Goal: Use online tool/utility

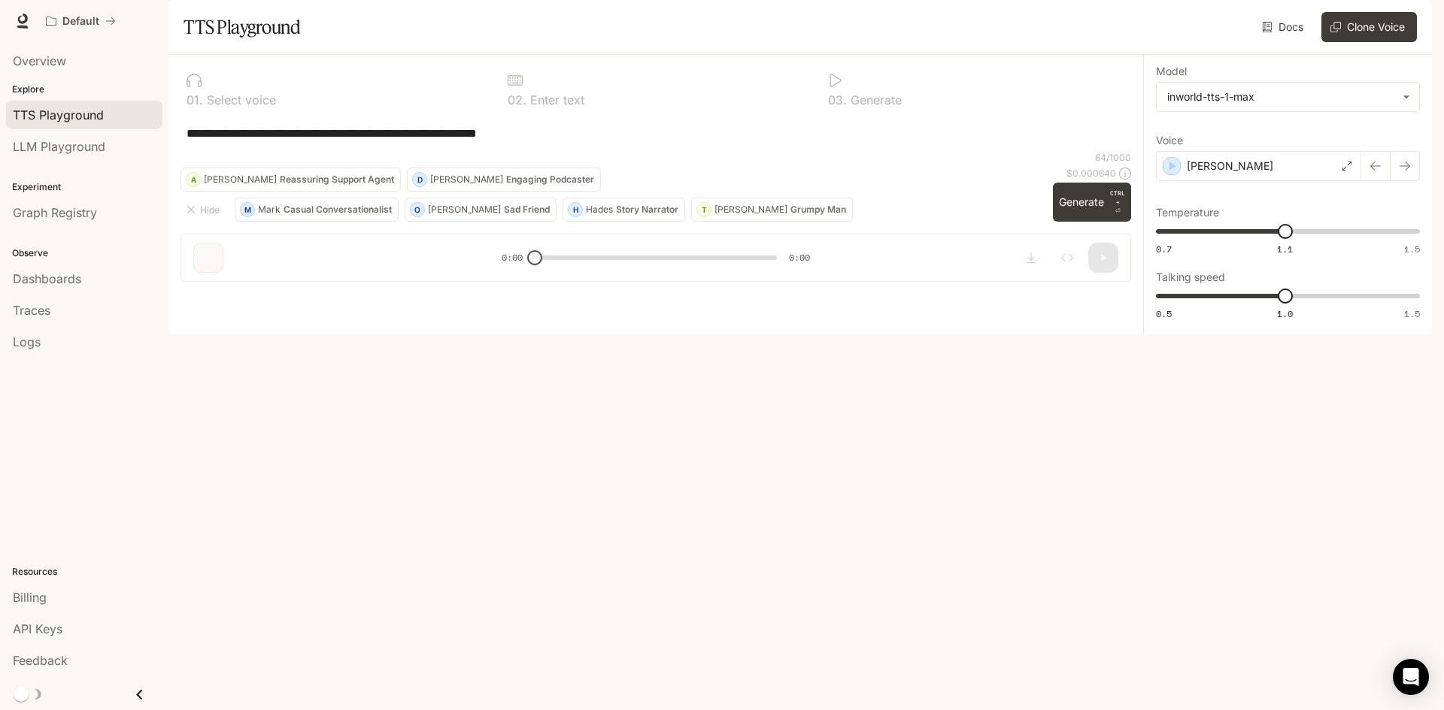
click at [708, 151] on div "**********" at bounding box center [655, 133] width 950 height 36
click at [1305, 140] on body "**********" at bounding box center [722, 355] width 1444 height 710
click at [1305, 140] on div at bounding box center [722, 355] width 1444 height 710
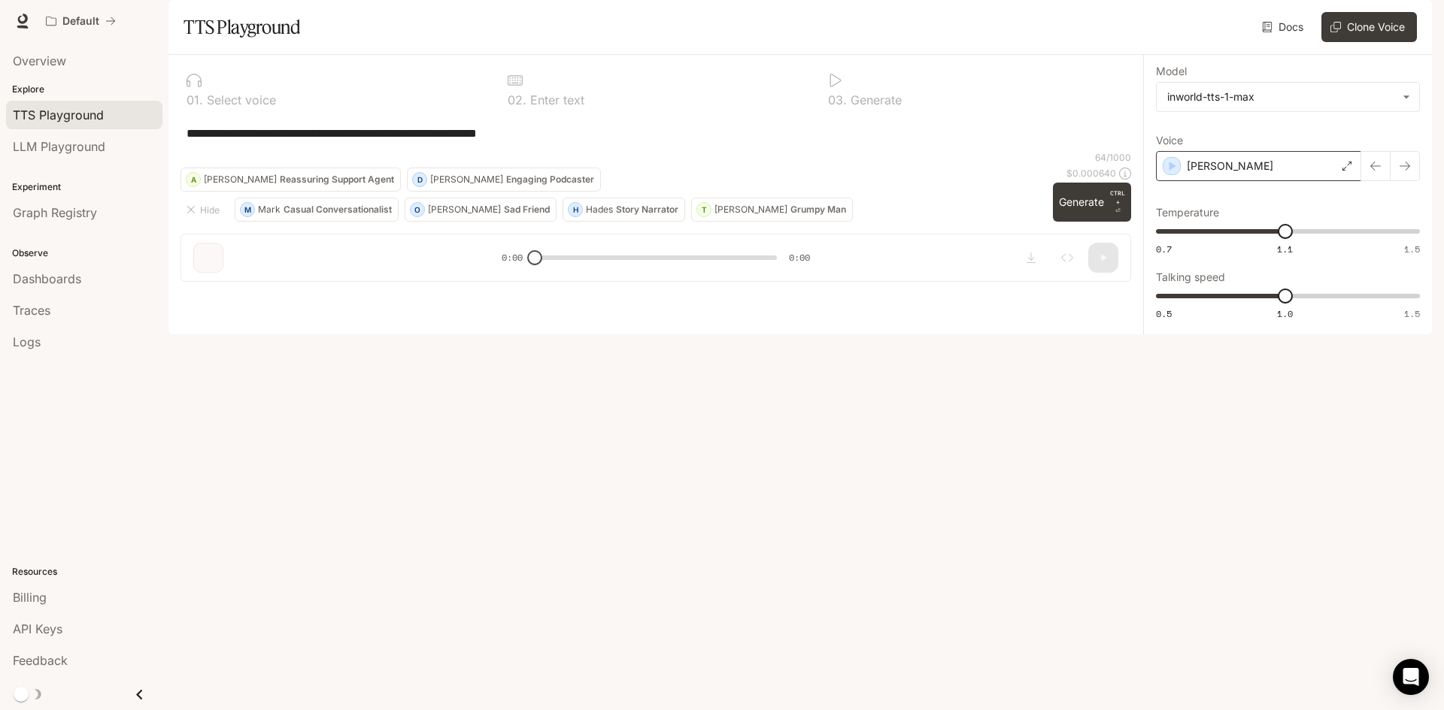
click at [1286, 181] on div "[PERSON_NAME]" at bounding box center [1258, 166] width 205 height 30
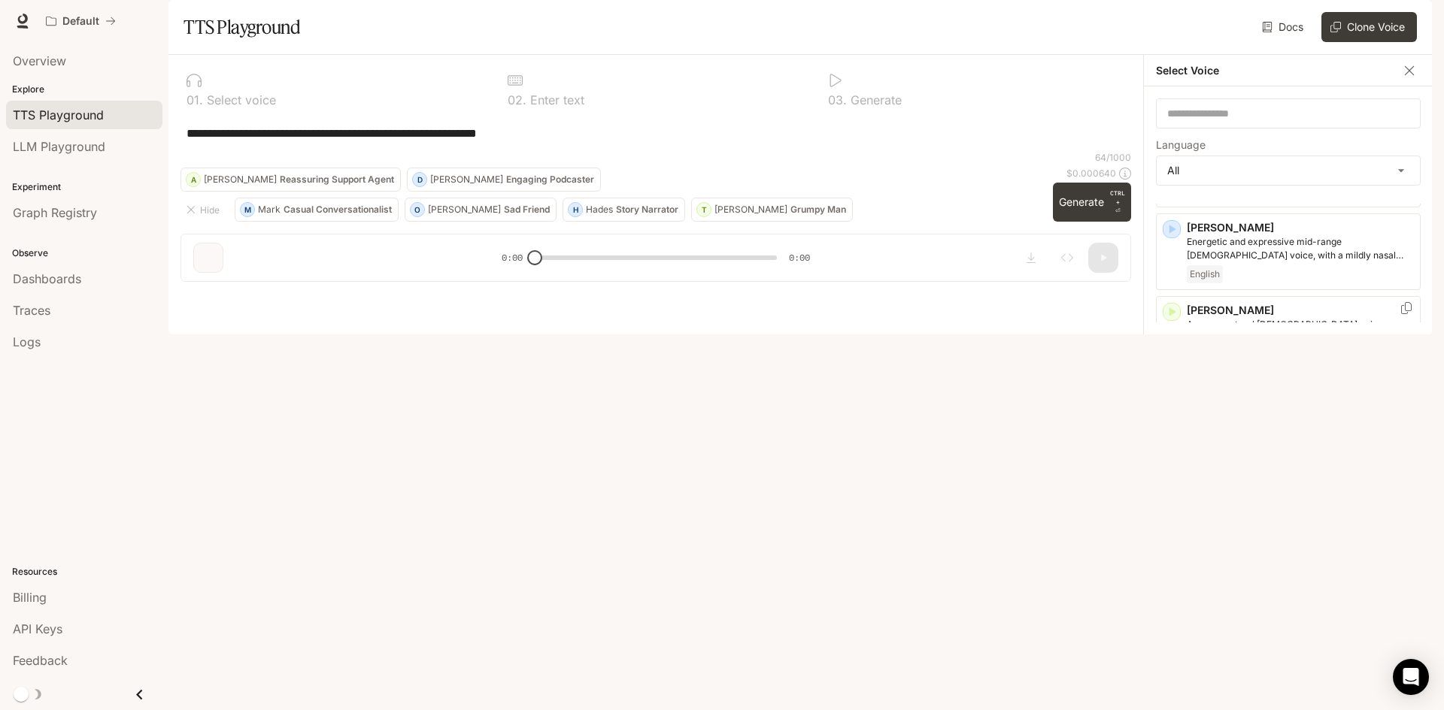
scroll to position [75, 0]
click at [1174, 415] on icon "button" at bounding box center [1171, 407] width 15 height 15
click at [1169, 495] on icon "button" at bounding box center [1172, 490] width 7 height 9
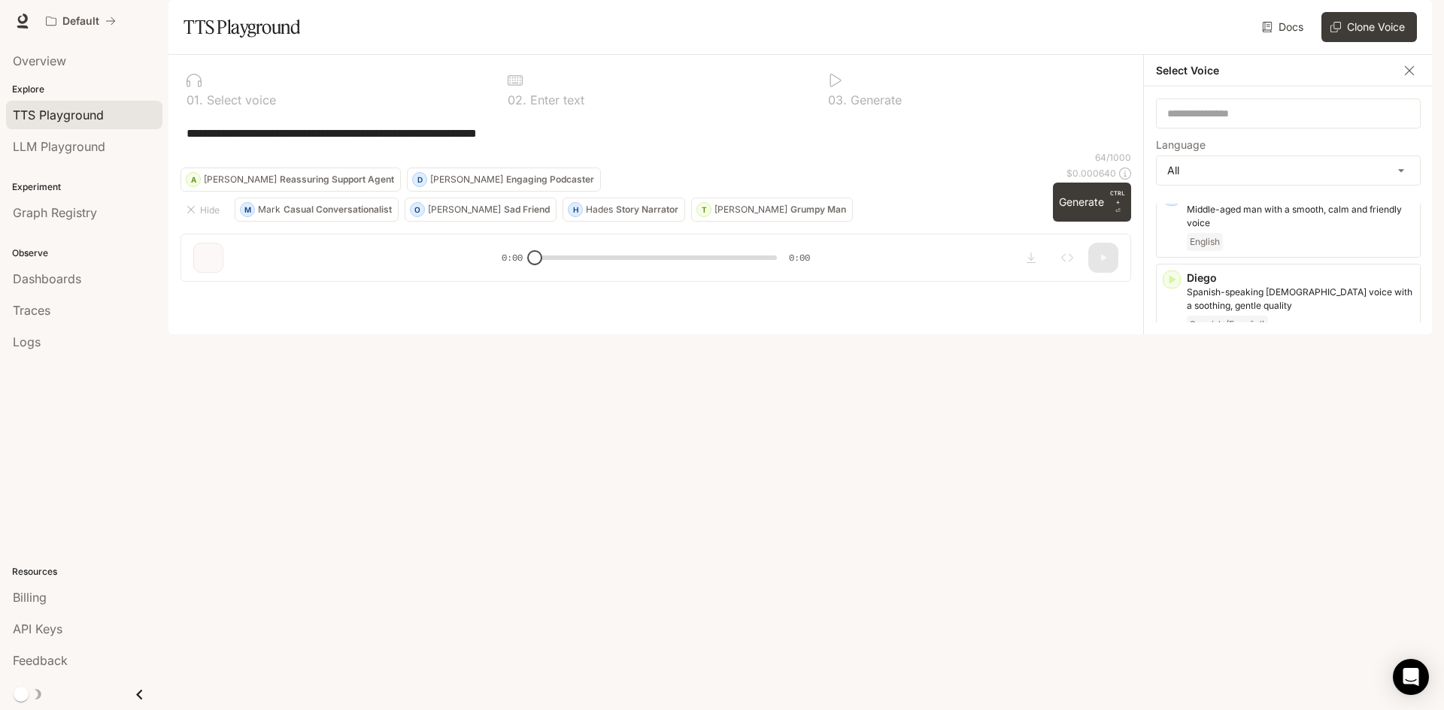
scroll to position [526, 0]
click at [1170, 278] on icon "button" at bounding box center [1172, 273] width 7 height 9
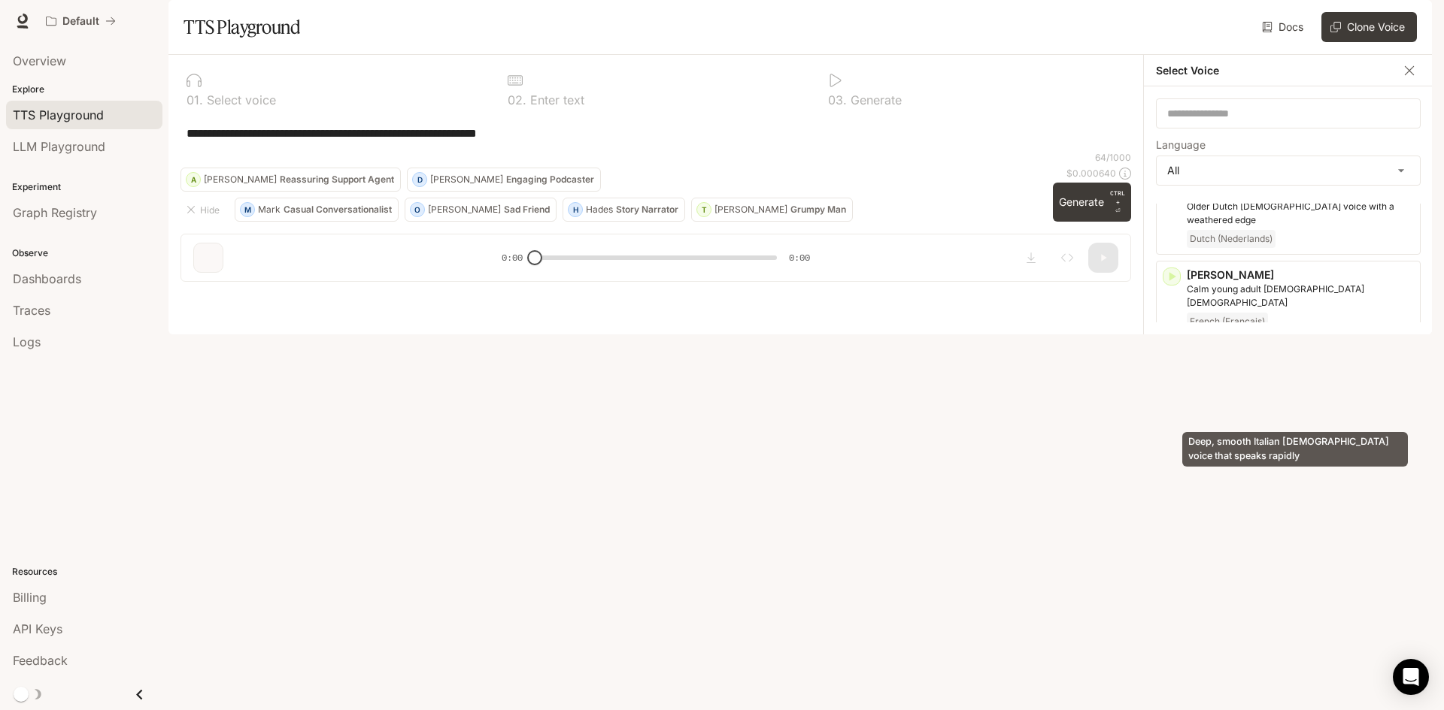
scroll to position [827, 0]
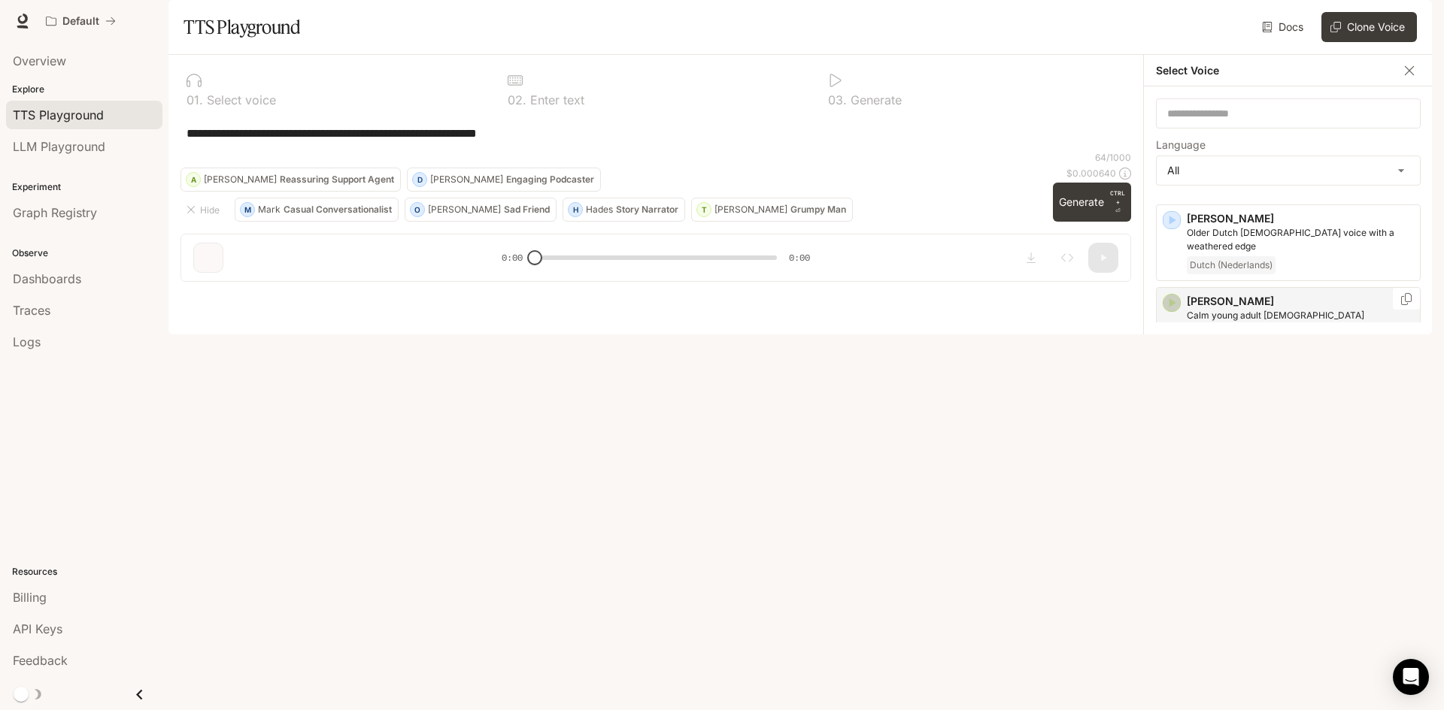
click at [1171, 307] on icon "button" at bounding box center [1172, 302] width 7 height 9
click at [1168, 393] on icon "button" at bounding box center [1171, 385] width 15 height 15
click at [1174, 313] on icon "button" at bounding box center [1171, 305] width 15 height 15
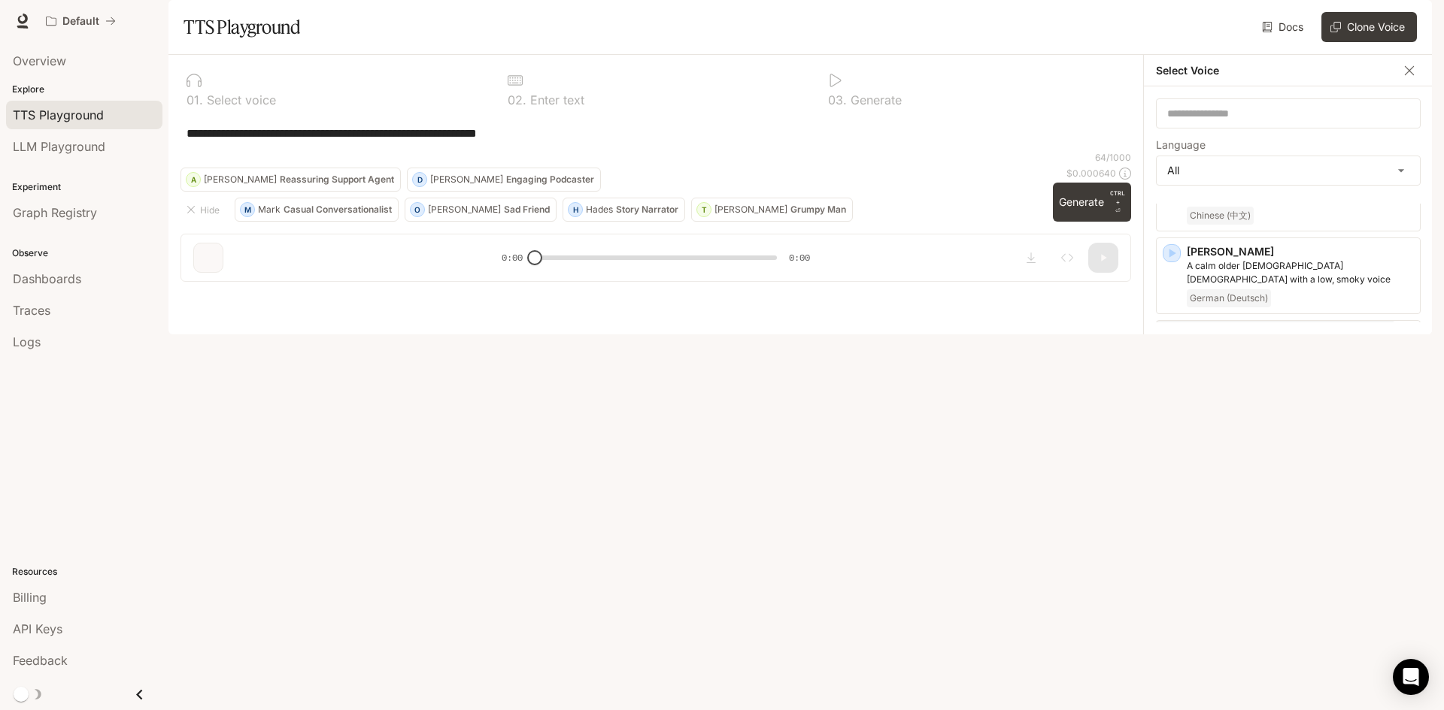
click at [1173, 332] on icon "button" at bounding box center [1172, 336] width 7 height 9
